Goal: Information Seeking & Learning: Learn about a topic

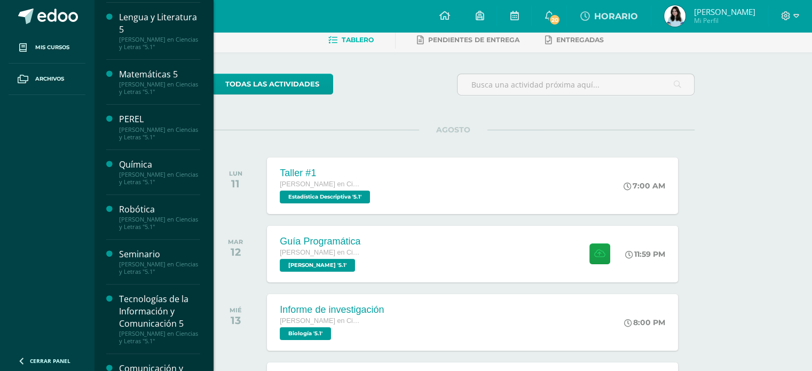
scroll to position [320, 0]
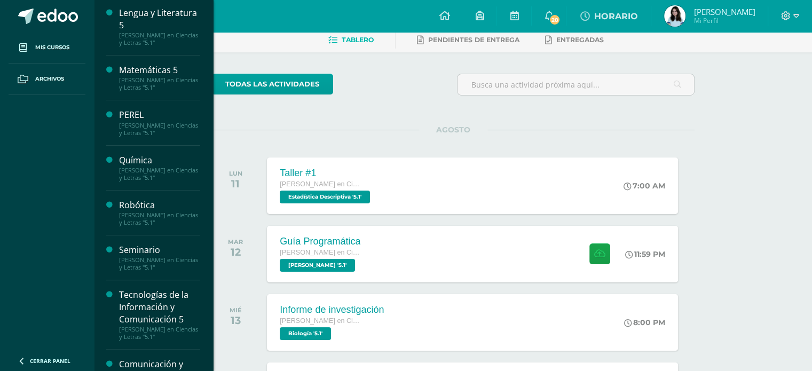
click at [154, 248] on div "Seminario" at bounding box center [159, 250] width 81 height 12
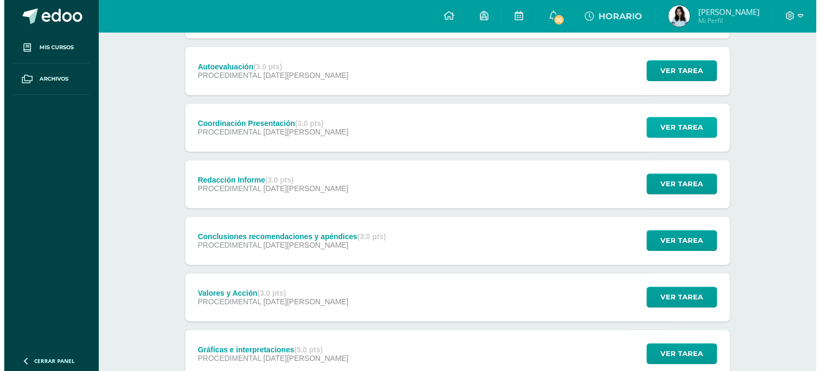
scroll to position [427, 0]
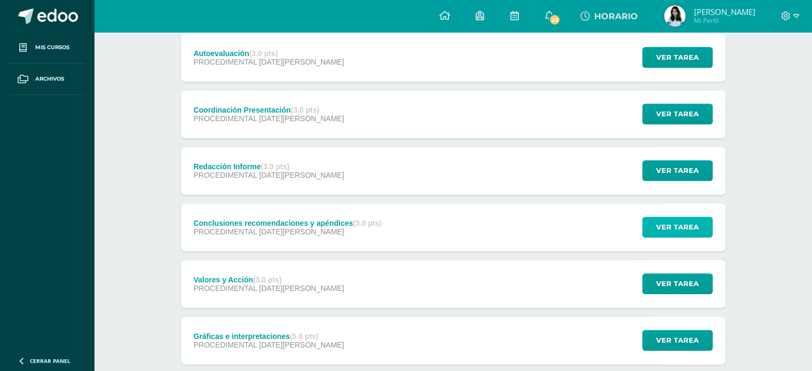
click at [699, 226] on button "Ver tarea" at bounding box center [677, 227] width 70 height 21
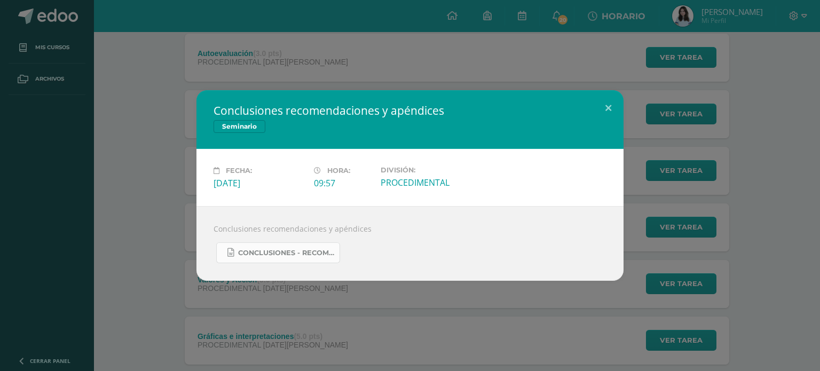
click at [292, 246] on link "Conclusiones - Recomendaciones y Apéndices.docx" at bounding box center [278, 252] width 124 height 21
drag, startPoint x: 442, startPoint y: 106, endPoint x: 248, endPoint y: 51, distance: 202.4
click at [134, 94] on div "Conclusiones recomendaciones y apéndices Seminario Fecha: Miércoles 30 de Julio…" at bounding box center [409, 185] width 811 height 191
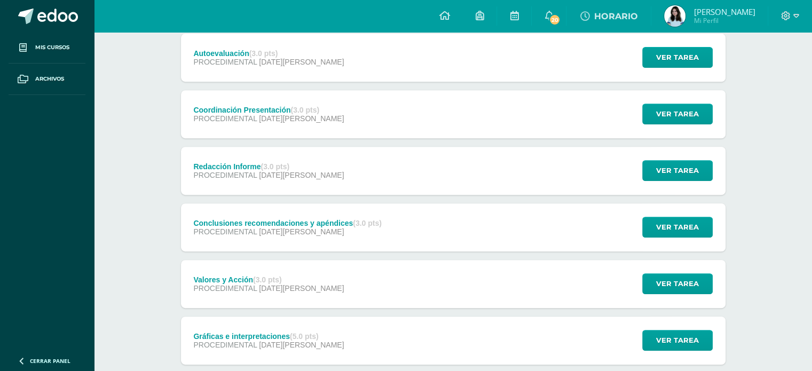
click at [346, 231] on div "PROCEDIMENTAL 30 de Julio" at bounding box center [287, 231] width 188 height 9
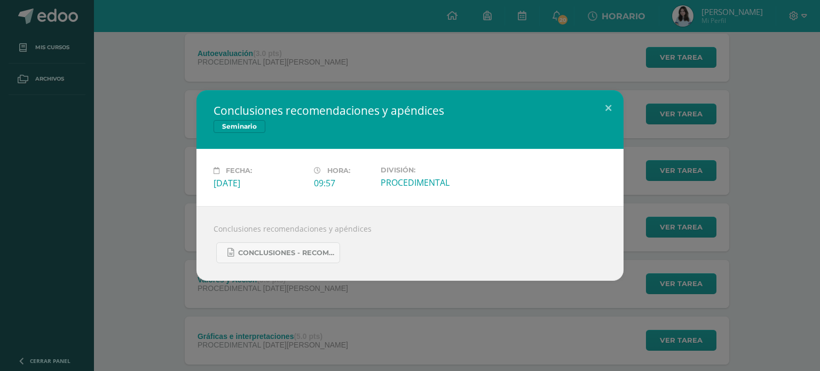
click at [318, 264] on div "Conclusiones recomendaciones y apéndices Conclusiones - Recomendaciones y Apénd…" at bounding box center [409, 243] width 427 height 75
click at [609, 104] on button at bounding box center [608, 108] width 30 height 36
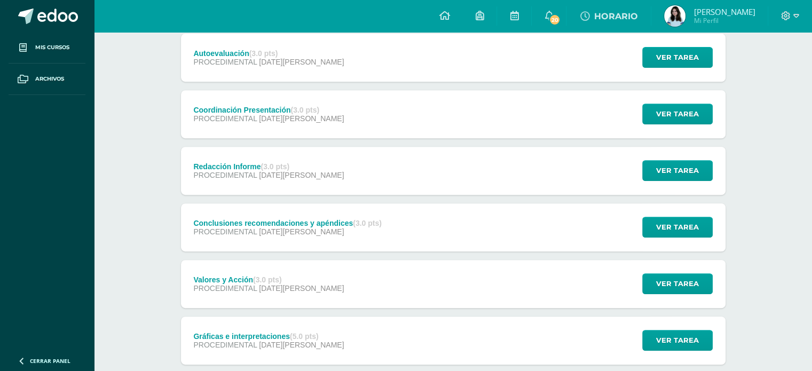
click at [318, 282] on div "Valores y Acción (3.0 pts) PROCEDIMENTAL 30 de Julio Ver tarea Valores y Acción…" at bounding box center [453, 284] width 544 height 48
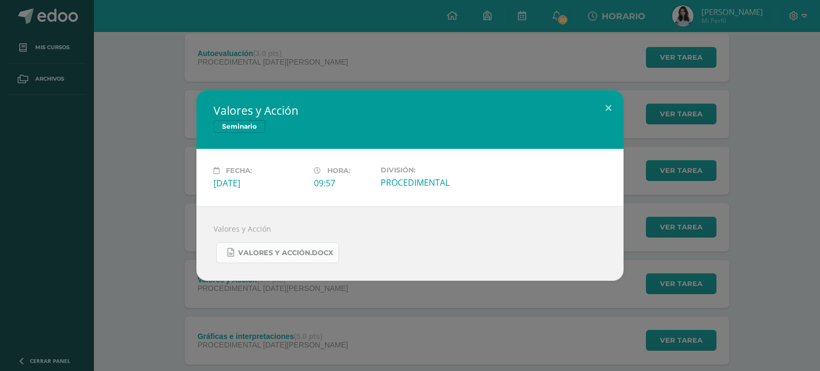
click at [322, 259] on link "Valores y Acción.docx" at bounding box center [277, 252] width 123 height 21
